Goal: Information Seeking & Learning: Find specific fact

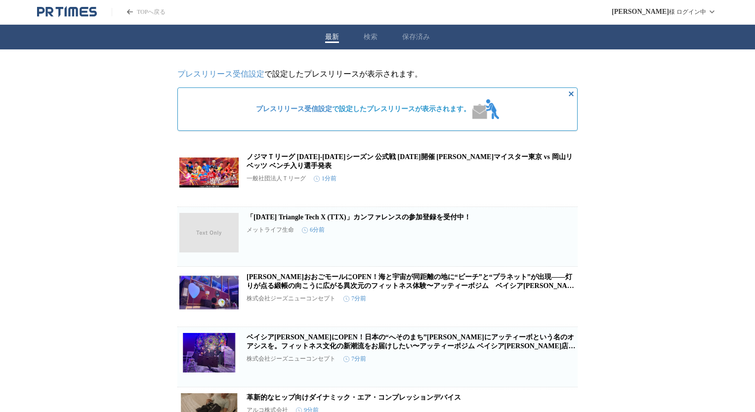
click at [369, 35] on button "検索" at bounding box center [371, 37] width 14 height 9
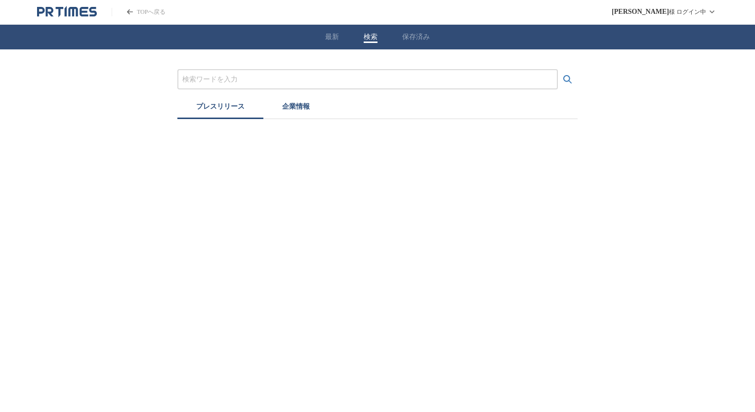
click at [347, 80] on input "プレスリリースおよび企業を検索する" at bounding box center [367, 79] width 370 height 11
type input "t"
type input "1"
click at [558, 70] on button "検索する" at bounding box center [568, 80] width 20 height 20
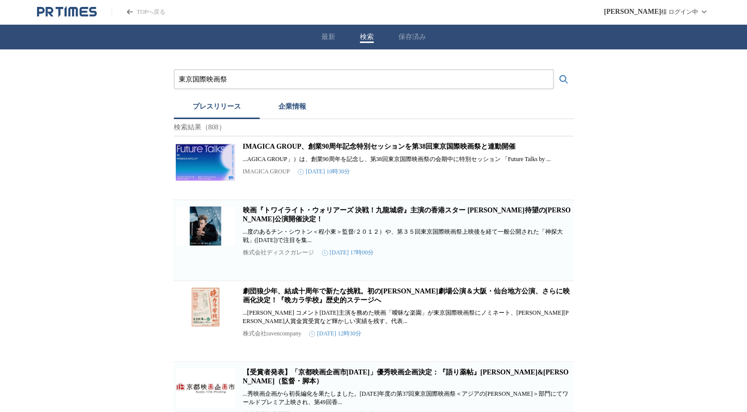
click at [183, 79] on input "東京国際映画祭" at bounding box center [364, 79] width 370 height 11
type input "第３８回東京国際映画祭"
click at [554, 70] on button "検索する" at bounding box center [564, 80] width 20 height 20
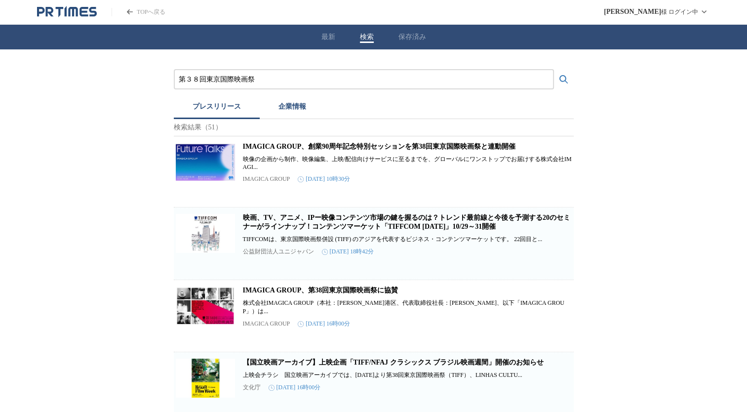
scroll to position [3, 0]
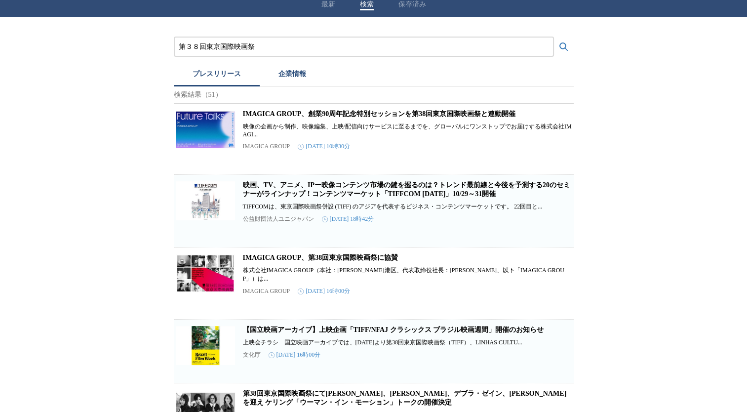
scroll to position [28, 0]
